Goal: Check status: Check status

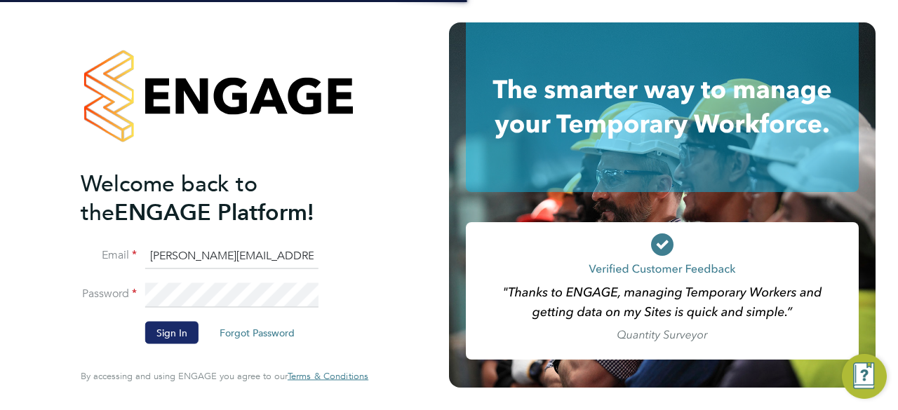
click at [177, 332] on button "Sign In" at bounding box center [171, 333] width 53 height 22
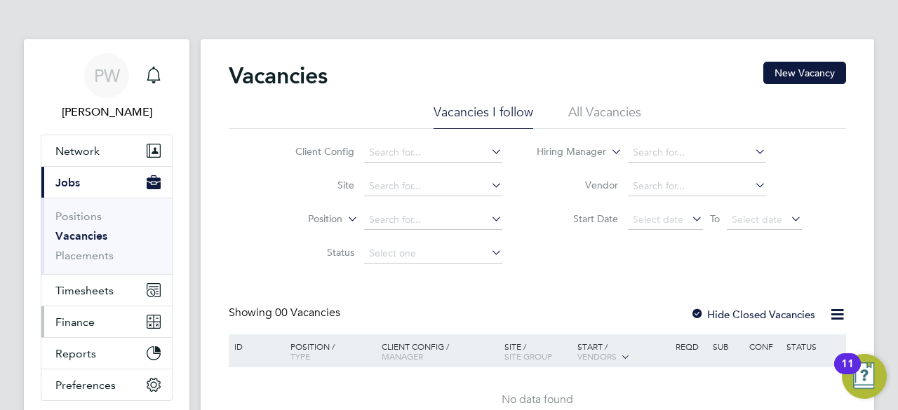
click at [88, 319] on span "Finance" at bounding box center [74, 322] width 39 height 13
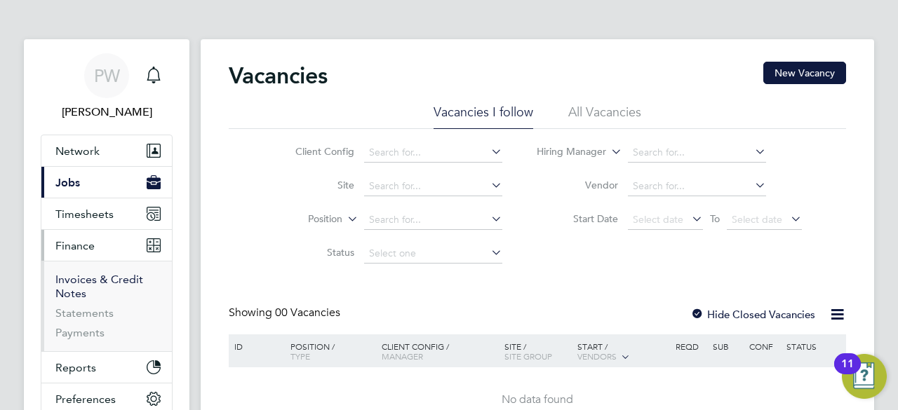
click at [83, 285] on link "Invoices & Credit Notes" at bounding box center [99, 286] width 88 height 27
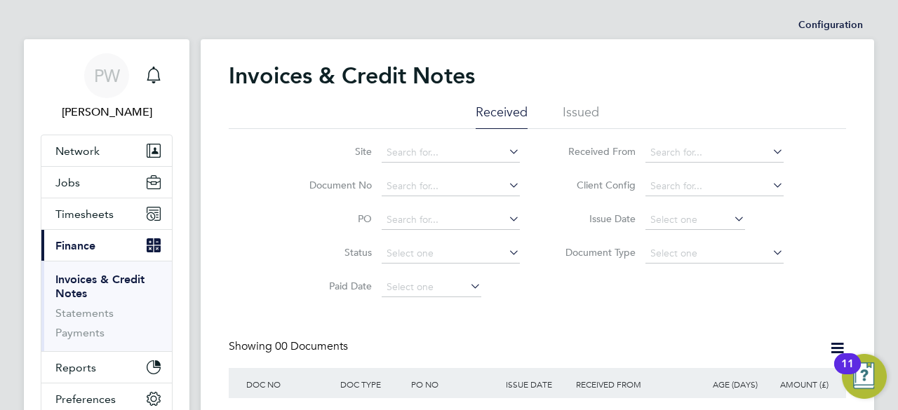
click at [571, 111] on li "Issued" at bounding box center [581, 116] width 36 height 25
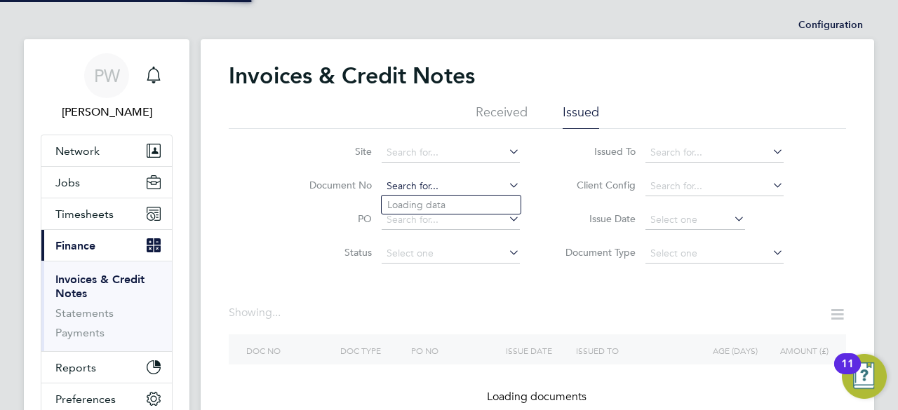
click at [403, 187] on input at bounding box center [451, 187] width 138 height 20
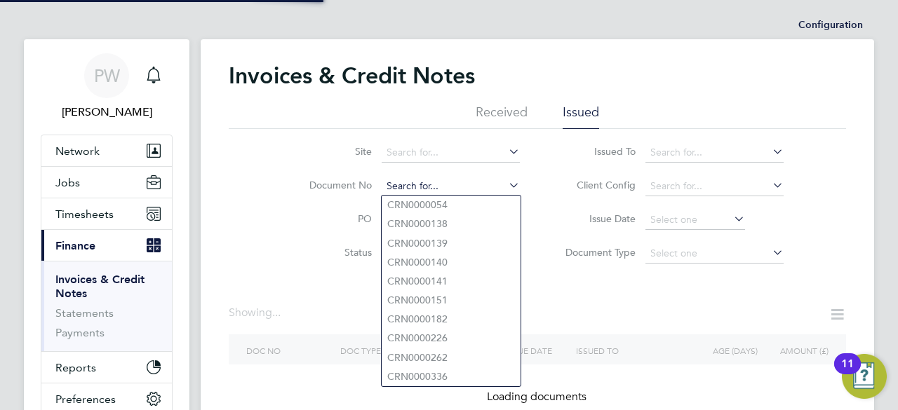
paste input "INV0053889"
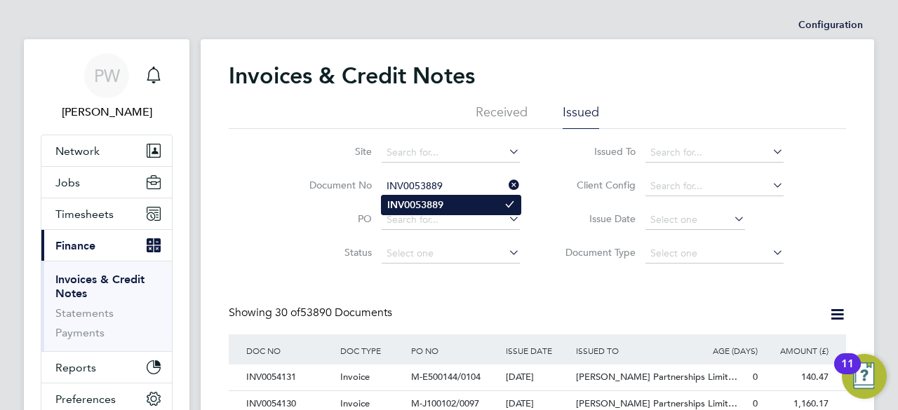
type input "INV0053889"
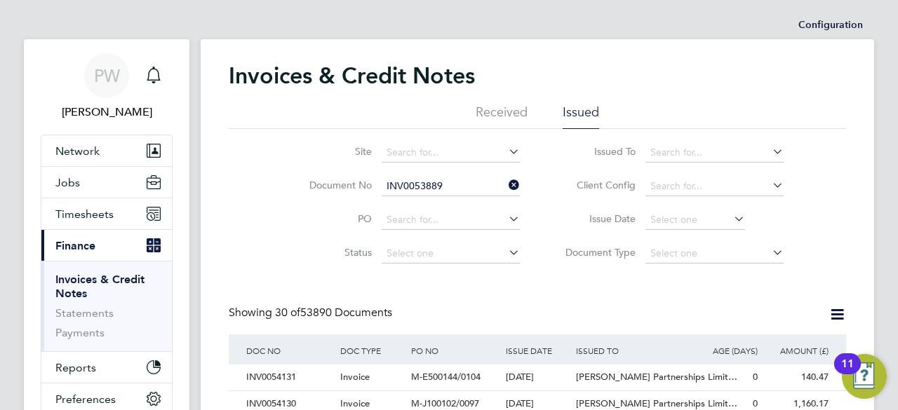
click at [412, 204] on b "INV0053889" at bounding box center [415, 205] width 56 height 12
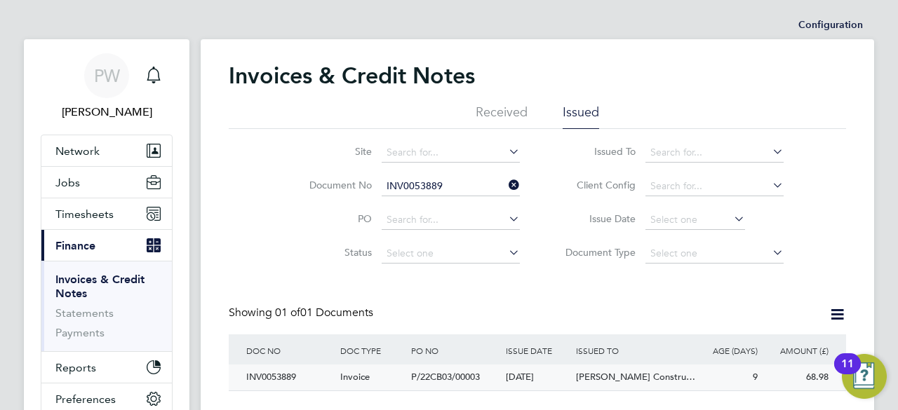
click at [279, 379] on div "INV0053889" at bounding box center [290, 378] width 94 height 26
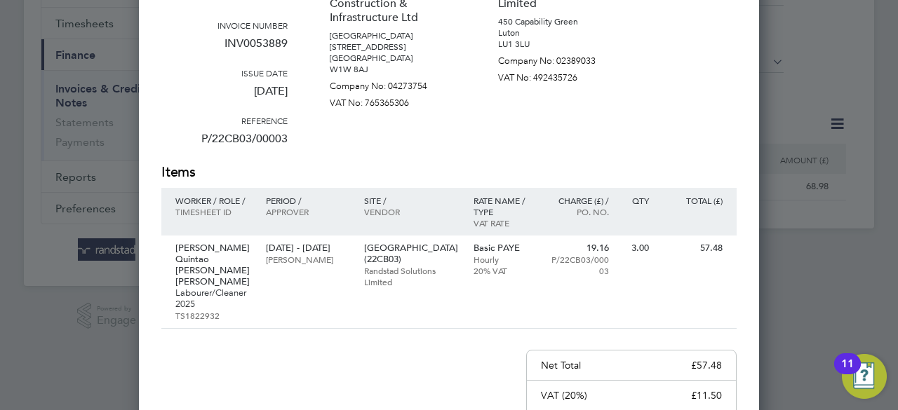
scroll to position [140, 0]
